Goal: Information Seeking & Learning: Find specific fact

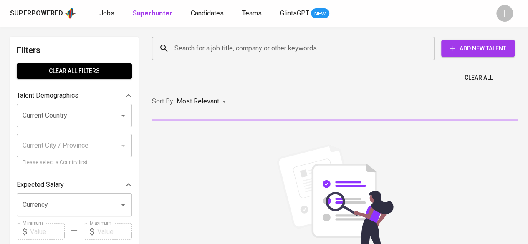
click at [295, 47] on input "Search for a job title, company or other keywords" at bounding box center [295, 48] width 246 height 16
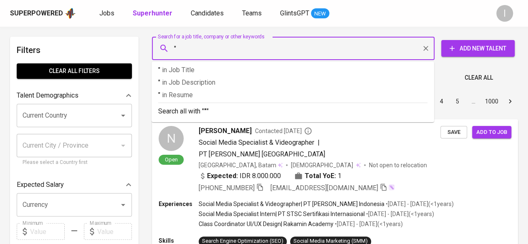
paste input "[PERSON_NAME]"
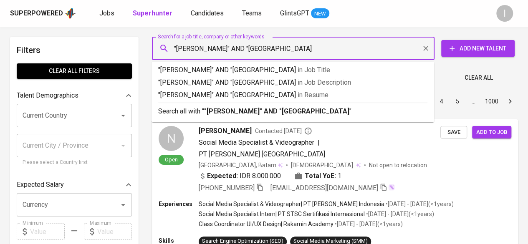
type input ""[PERSON_NAME]" AND "[GEOGRAPHIC_DATA]""
click at [322, 113] on b ""[PERSON_NAME]" AND "[GEOGRAPHIC_DATA]"" at bounding box center [278, 111] width 148 height 8
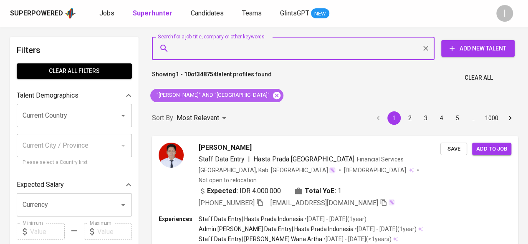
click at [279, 94] on icon at bounding box center [277, 95] width 8 height 8
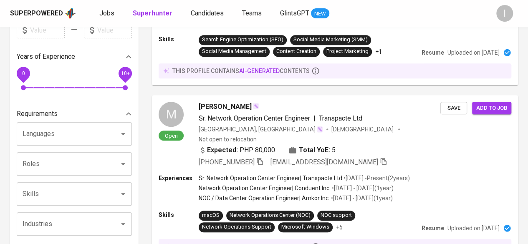
scroll to position [125, 0]
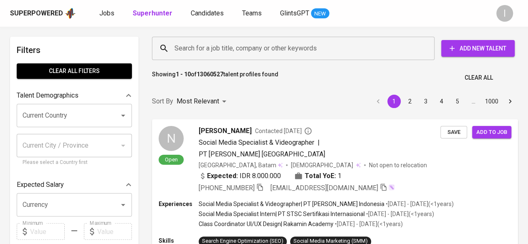
click at [290, 38] on div "Search for a job title, company or other keywords" at bounding box center [293, 48] width 282 height 23
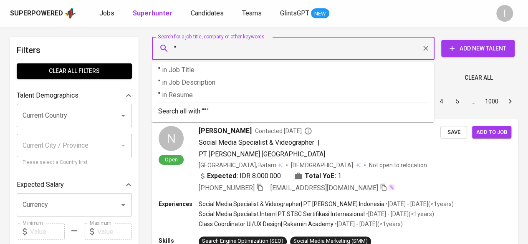
paste input "Claudia Fiscarina"
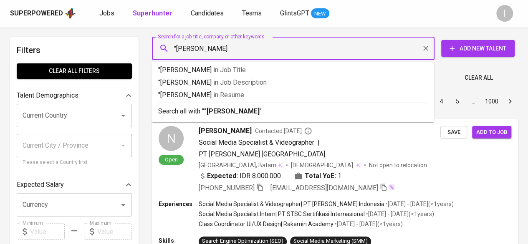
type input ""Claudia Fiscarina""
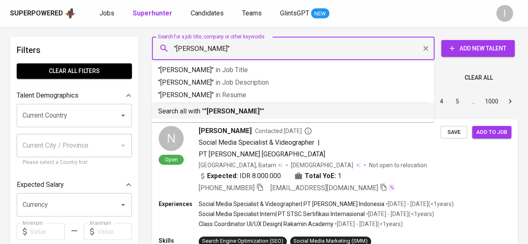
click at [266, 112] on p "Search all with " "Claudia Fiscarina" "" at bounding box center [292, 111] width 269 height 10
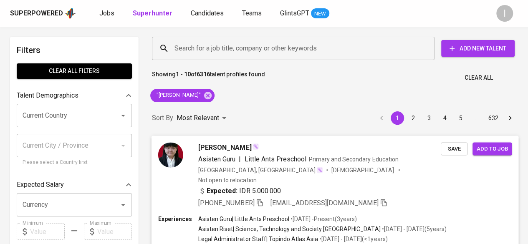
click at [174, 158] on img at bounding box center [170, 154] width 25 height 25
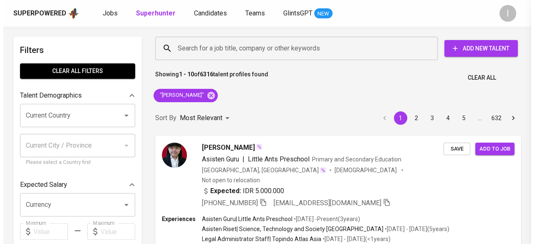
scroll to position [55, 0]
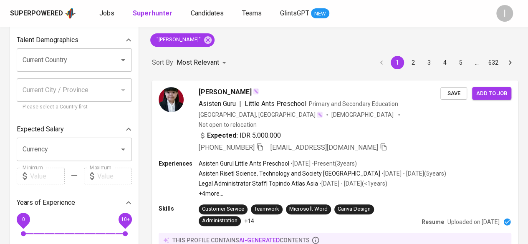
click at [175, 97] on img at bounding box center [171, 99] width 25 height 25
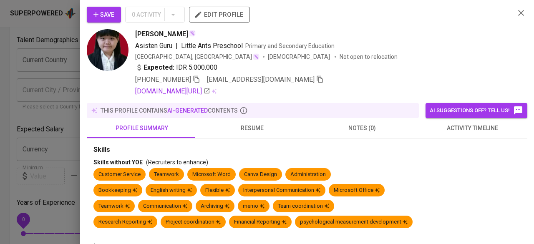
click at [170, 98] on div "Save 0 Activity edit profile Claudy Fiscarina Asisten Guru | Little Ants Presch…" at bounding box center [267, 122] width 534 height 244
click at [159, 90] on link "linkedin.com/in/claudiafiscarina" at bounding box center [172, 91] width 75 height 10
click at [195, 78] on icon "button" at bounding box center [197, 80] width 8 height 8
click at [199, 79] on icon "button" at bounding box center [197, 80] width 8 height 8
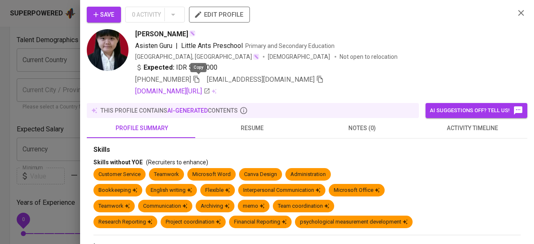
click at [197, 79] on icon "button" at bounding box center [197, 80] width 8 height 8
